Goal: Find specific page/section: Find specific page/section

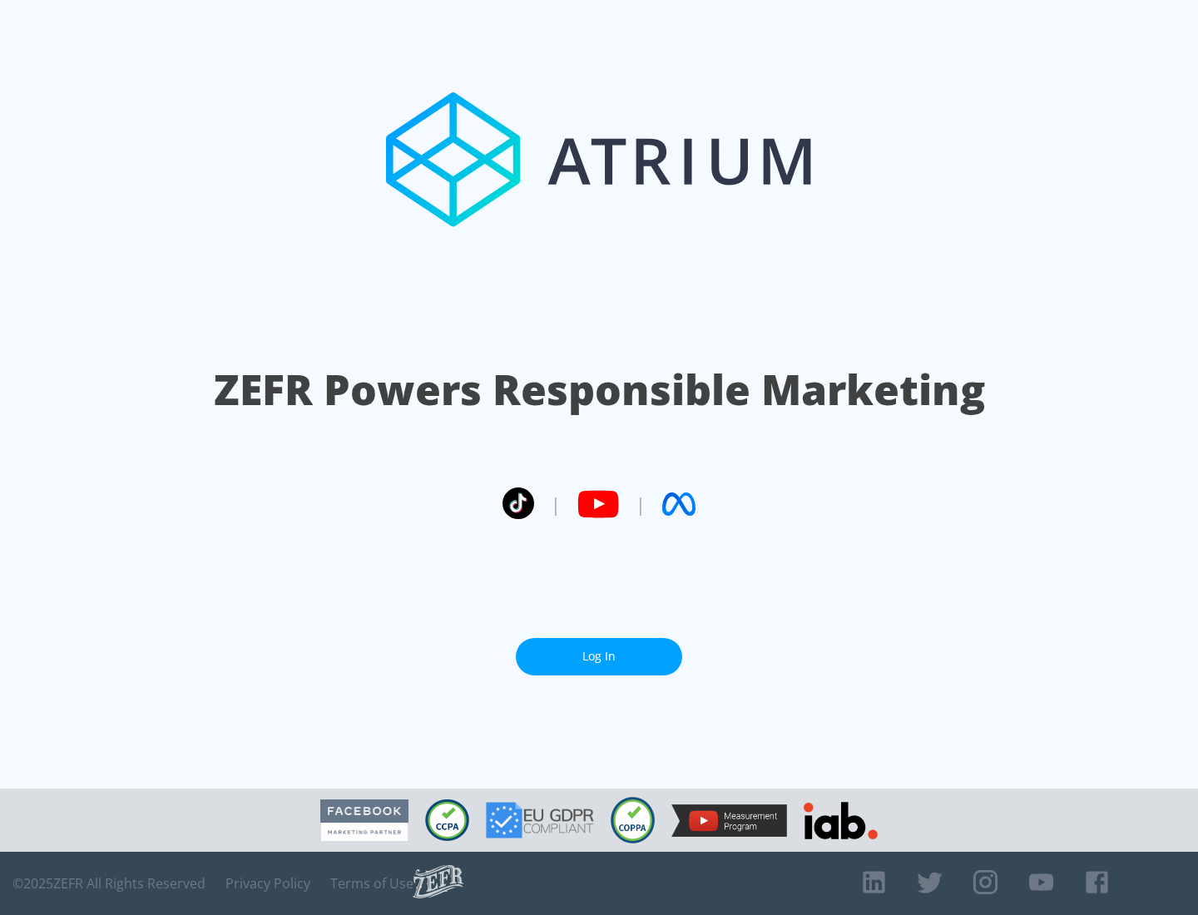
click at [599, 656] on link "Log In" at bounding box center [599, 656] width 166 height 37
